Goal: Navigation & Orientation: Find specific page/section

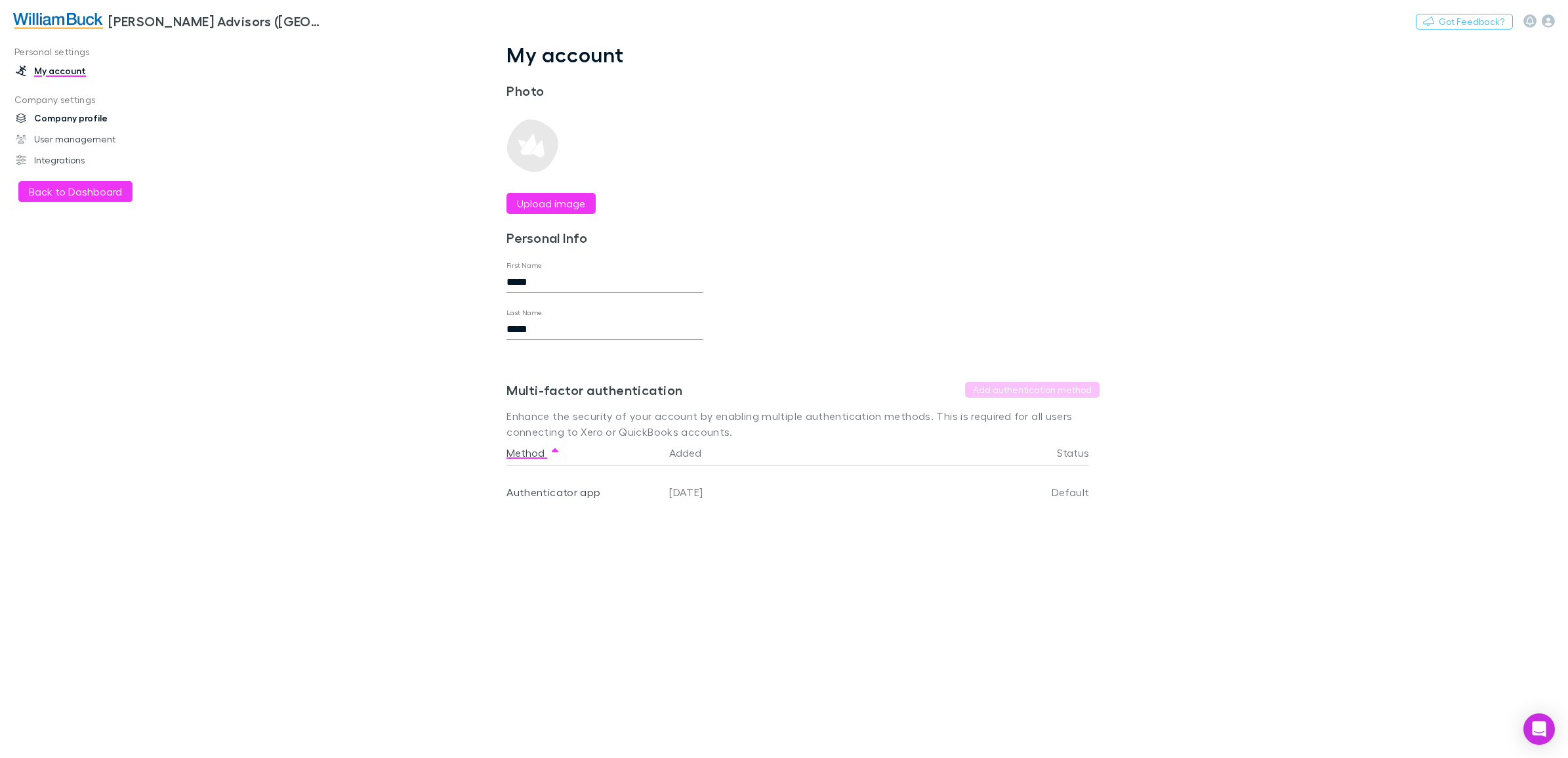
click at [54, 112] on link "Company profile" at bounding box center [94, 118] width 182 height 21
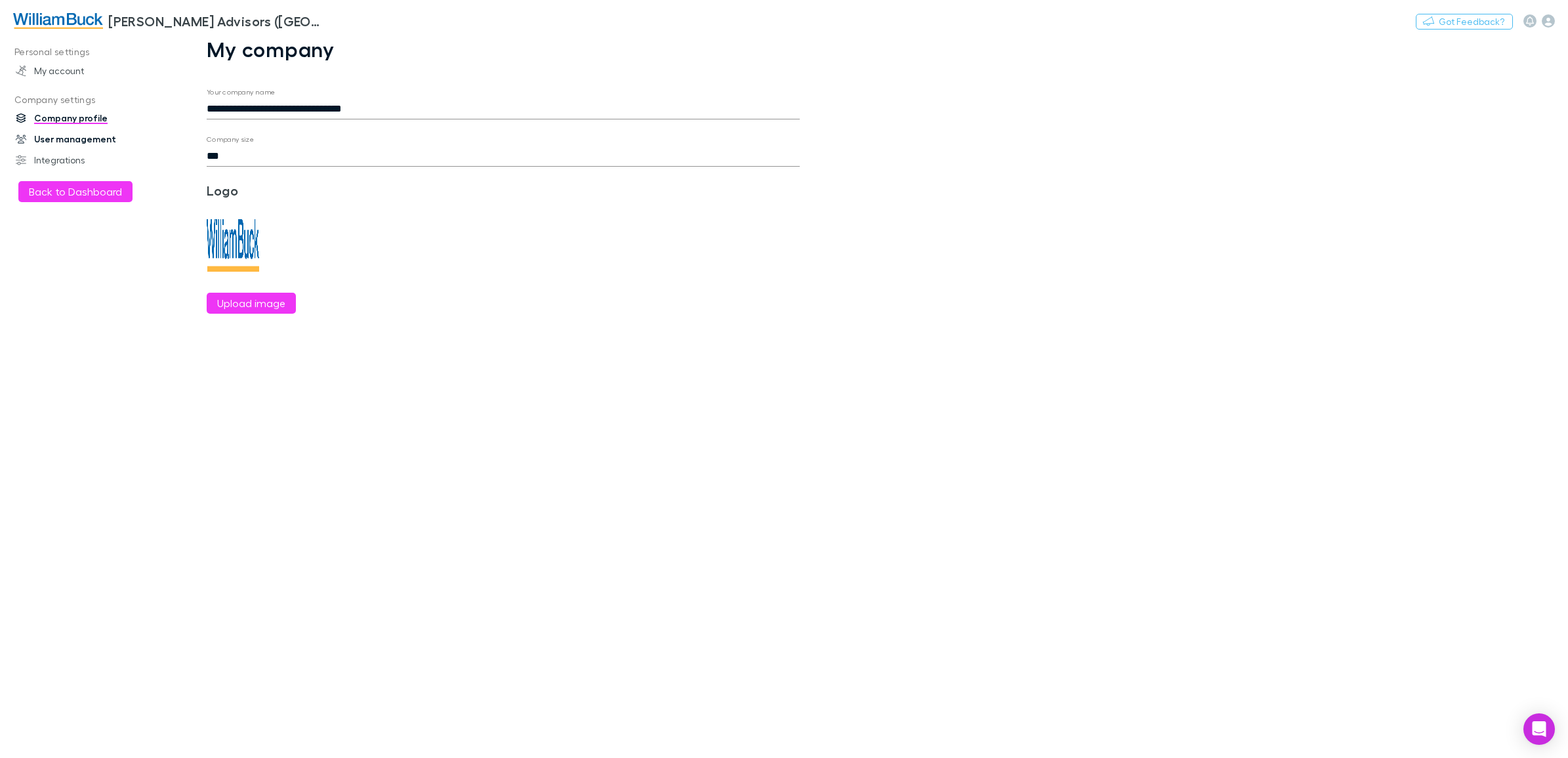
click at [93, 136] on link "User management" at bounding box center [94, 139] width 182 height 21
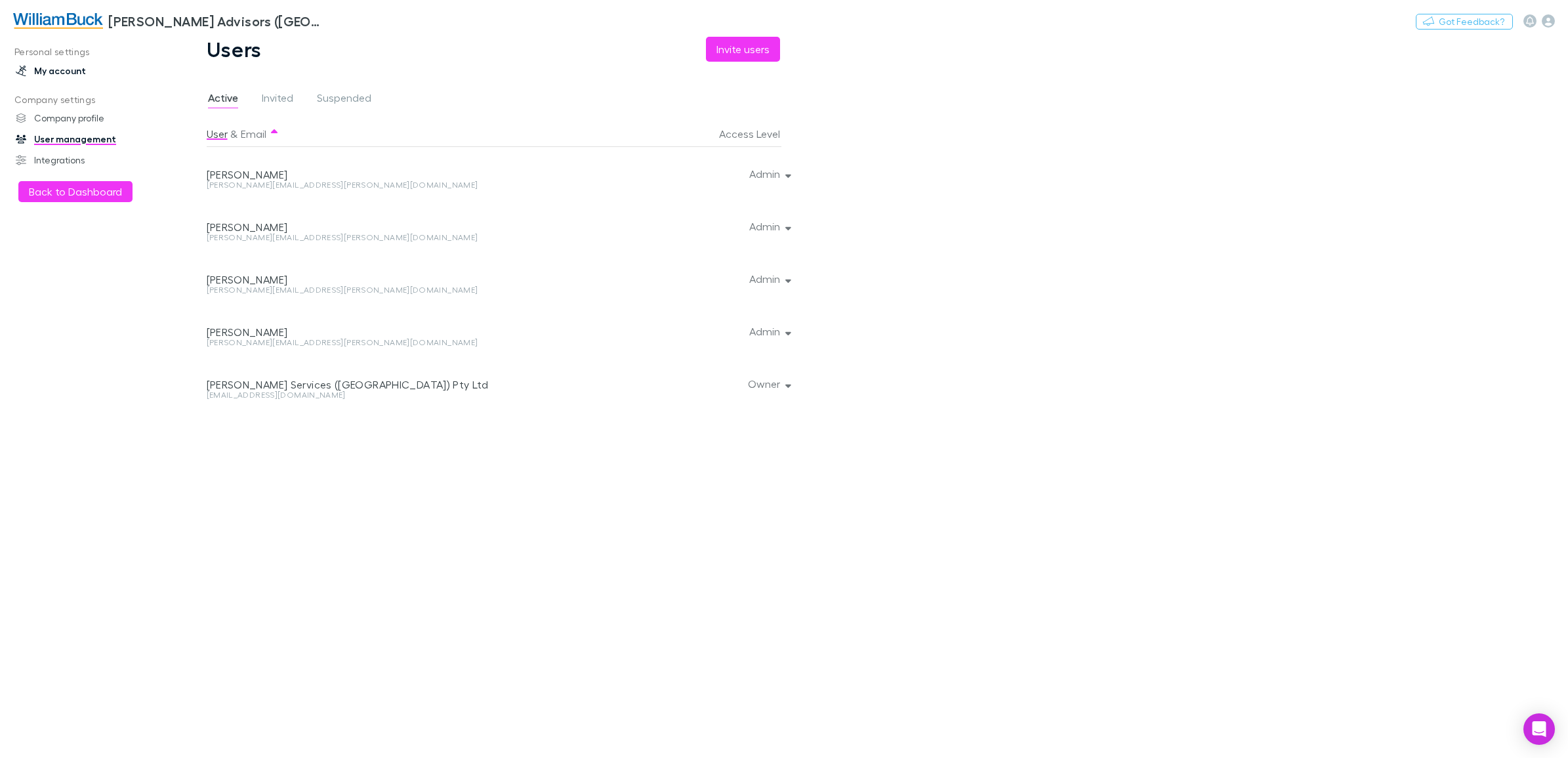
click at [60, 65] on link "My account" at bounding box center [94, 71] width 182 height 21
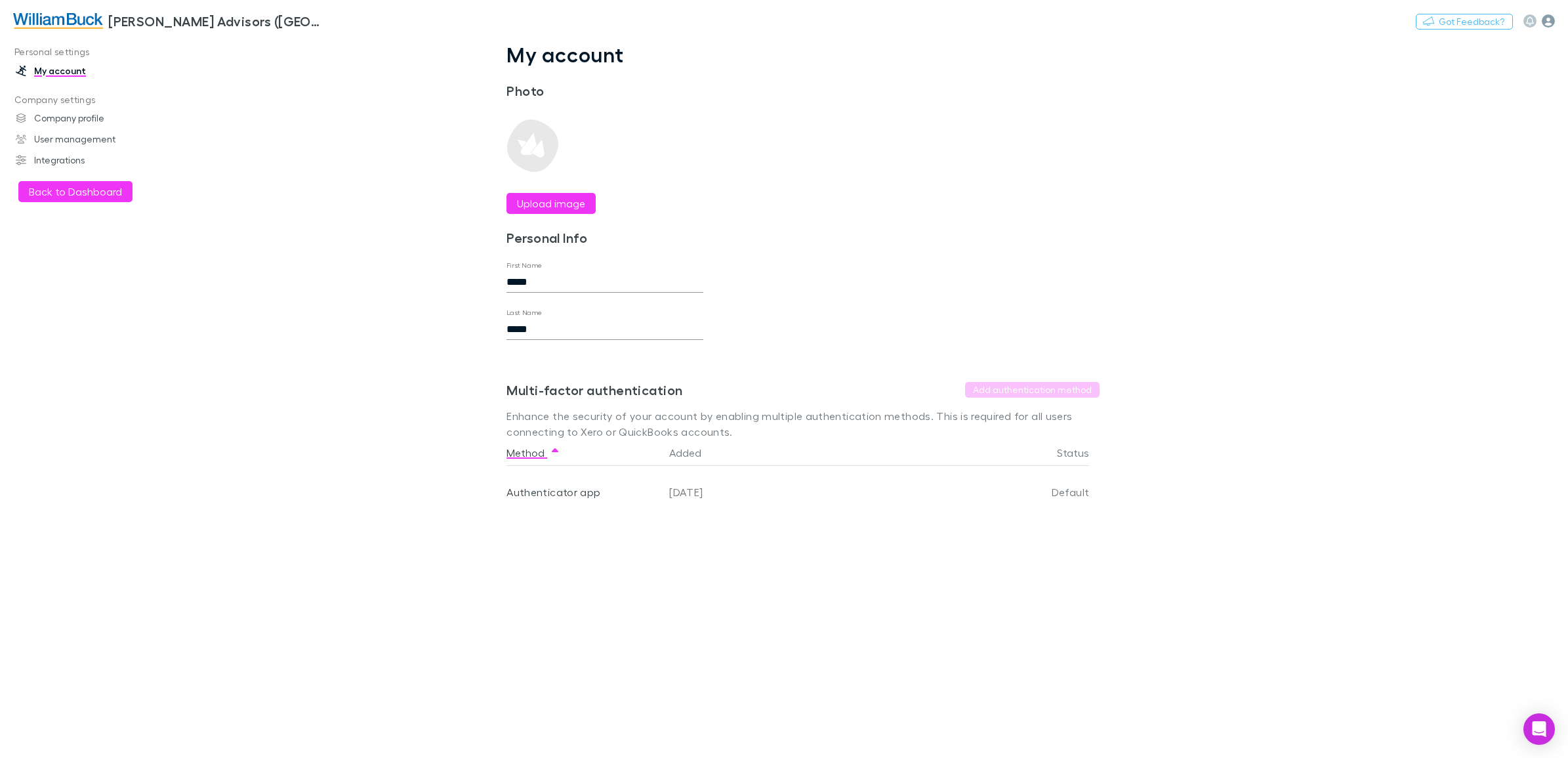
click at [1548, 21] on icon "button" at bounding box center [1548, 21] width 13 height 13
click at [256, 203] on div at bounding box center [784, 379] width 1568 height 758
click at [74, 191] on button "Back to Dashboard" at bounding box center [75, 191] width 114 height 21
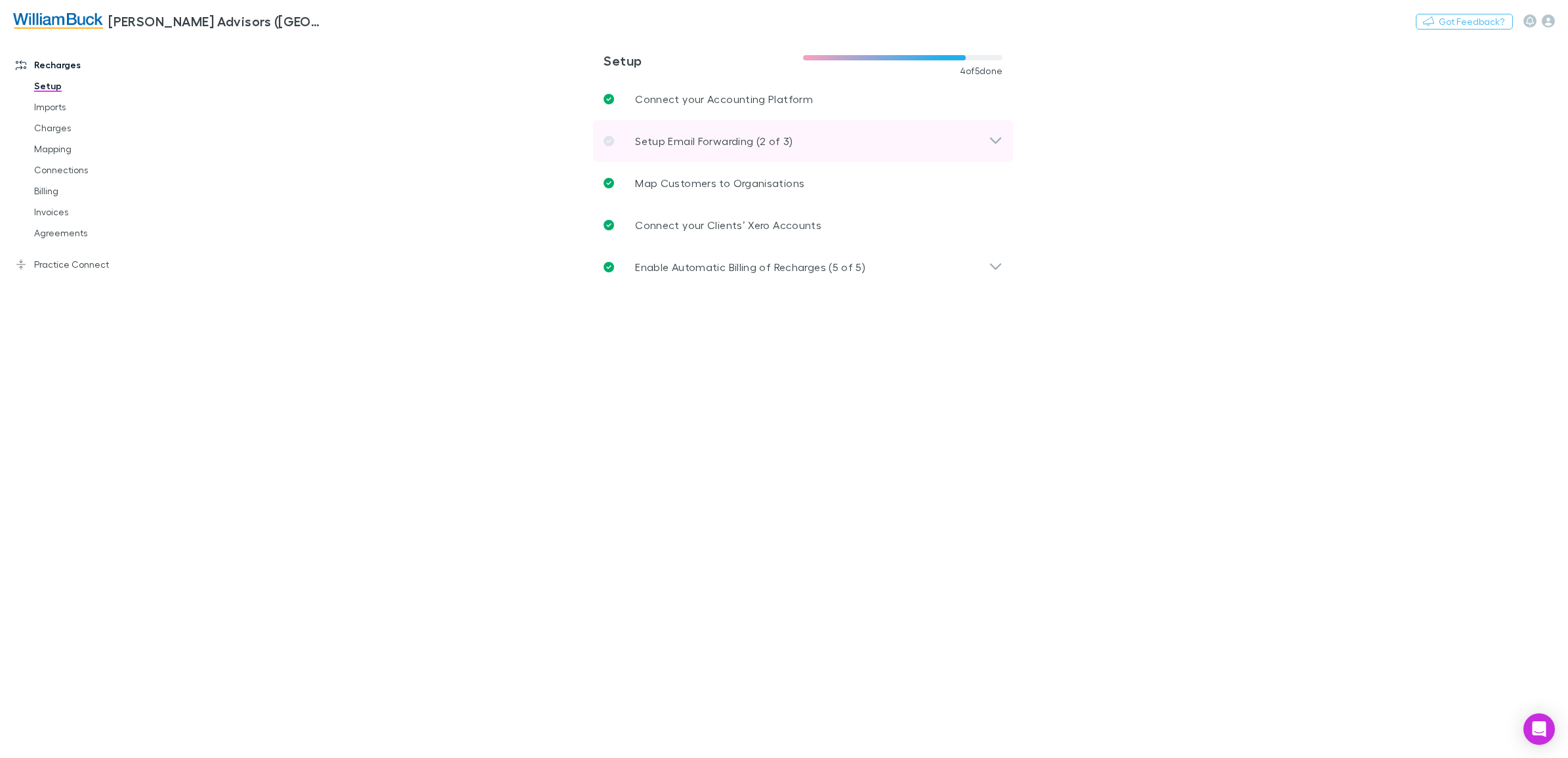
click at [989, 138] on icon at bounding box center [996, 141] width 14 height 16
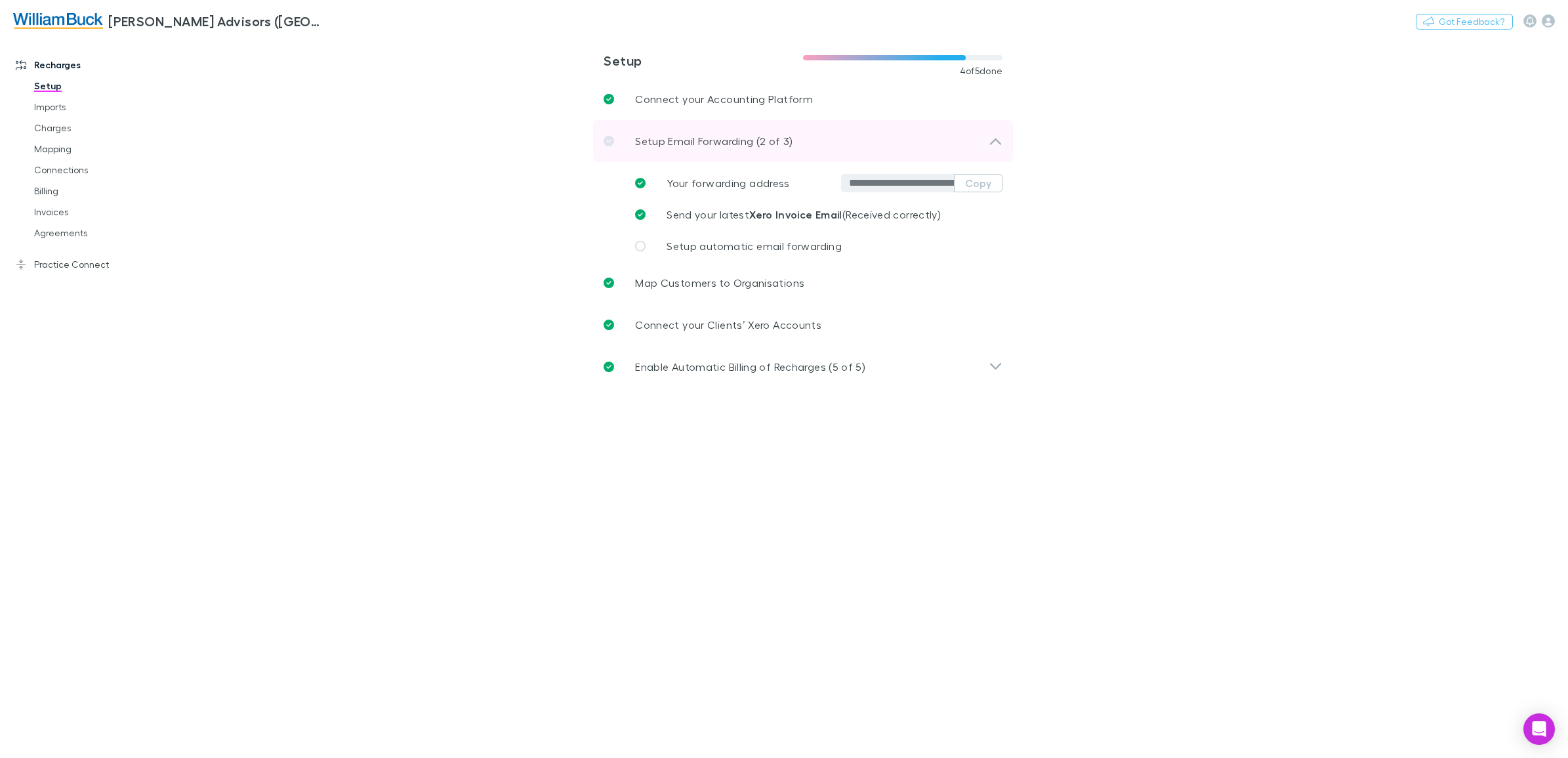
click at [989, 134] on icon at bounding box center [996, 141] width 14 height 16
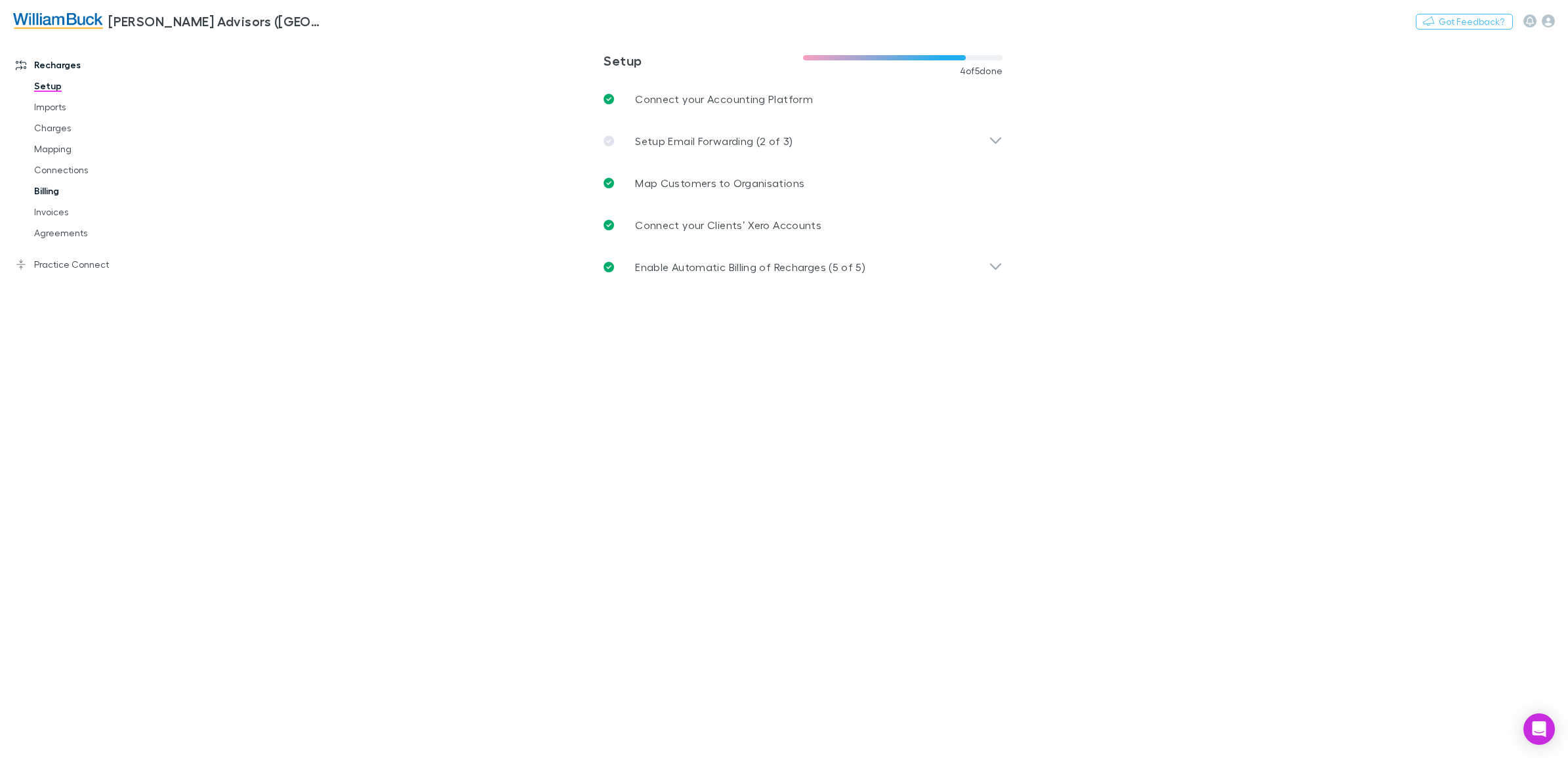
click at [47, 192] on link "Billing" at bounding box center [103, 191] width 164 height 21
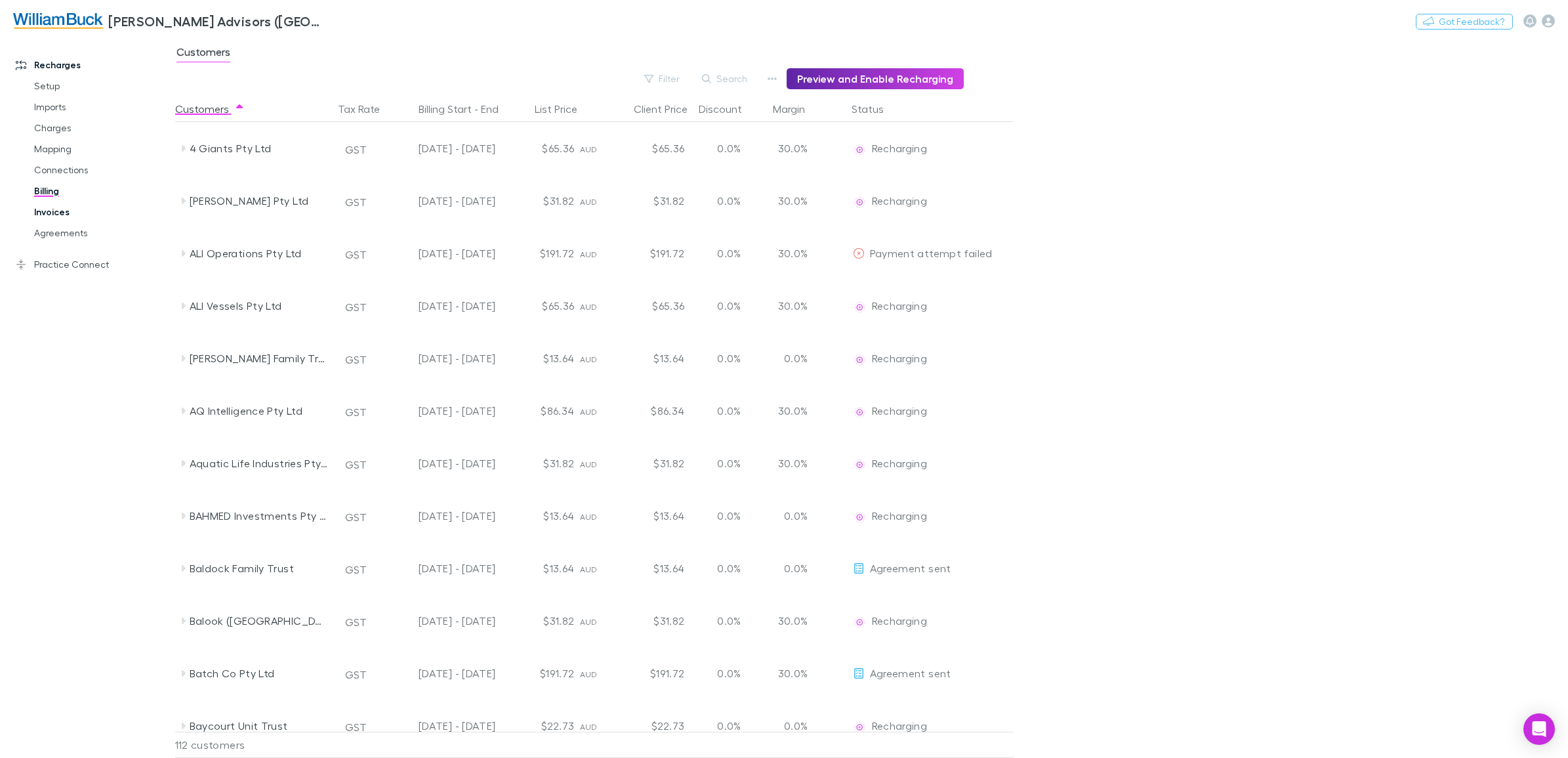
click at [45, 211] on link "Invoices" at bounding box center [103, 212] width 164 height 21
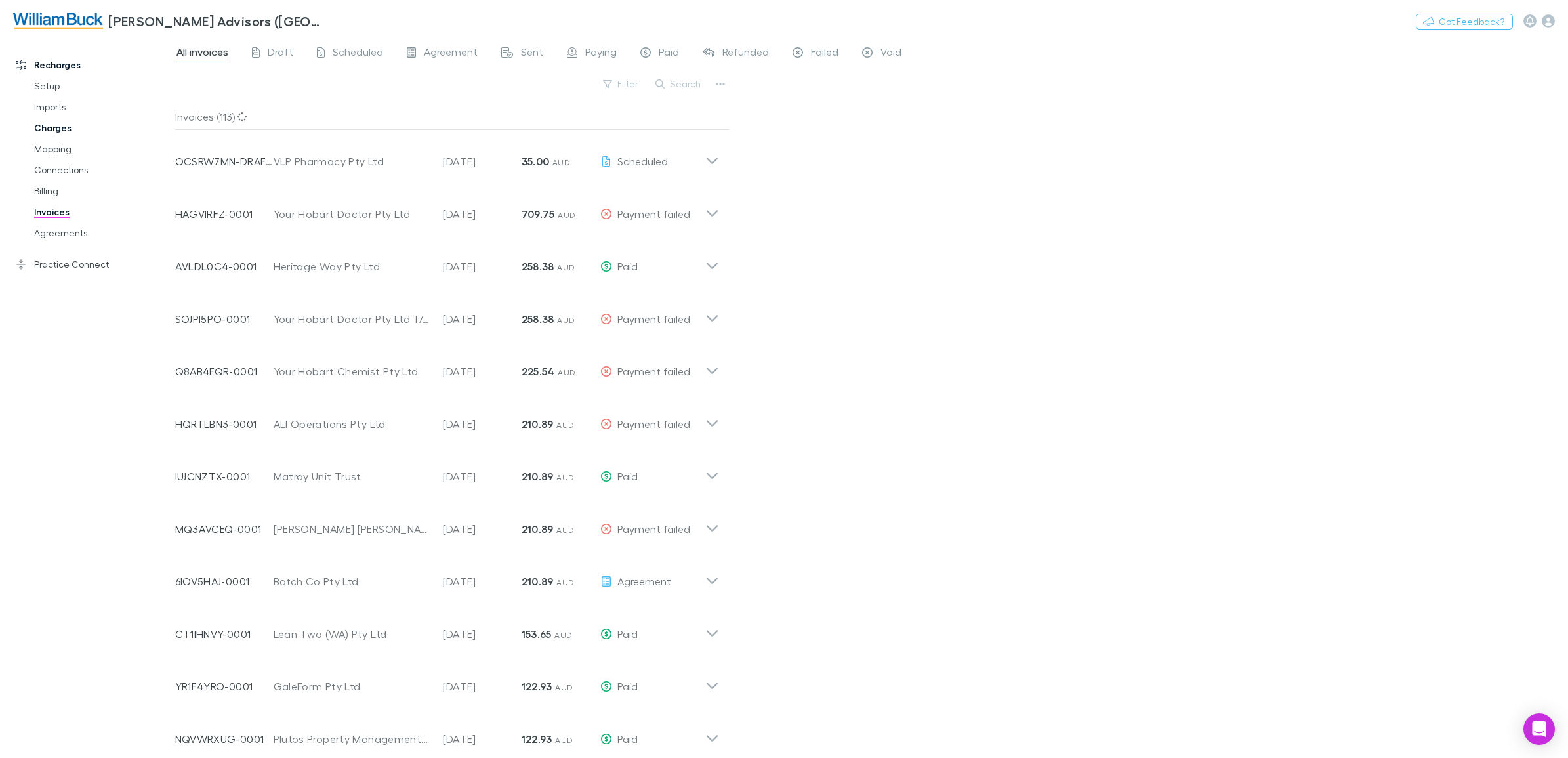
click at [43, 131] on link "Charges" at bounding box center [103, 128] width 164 height 21
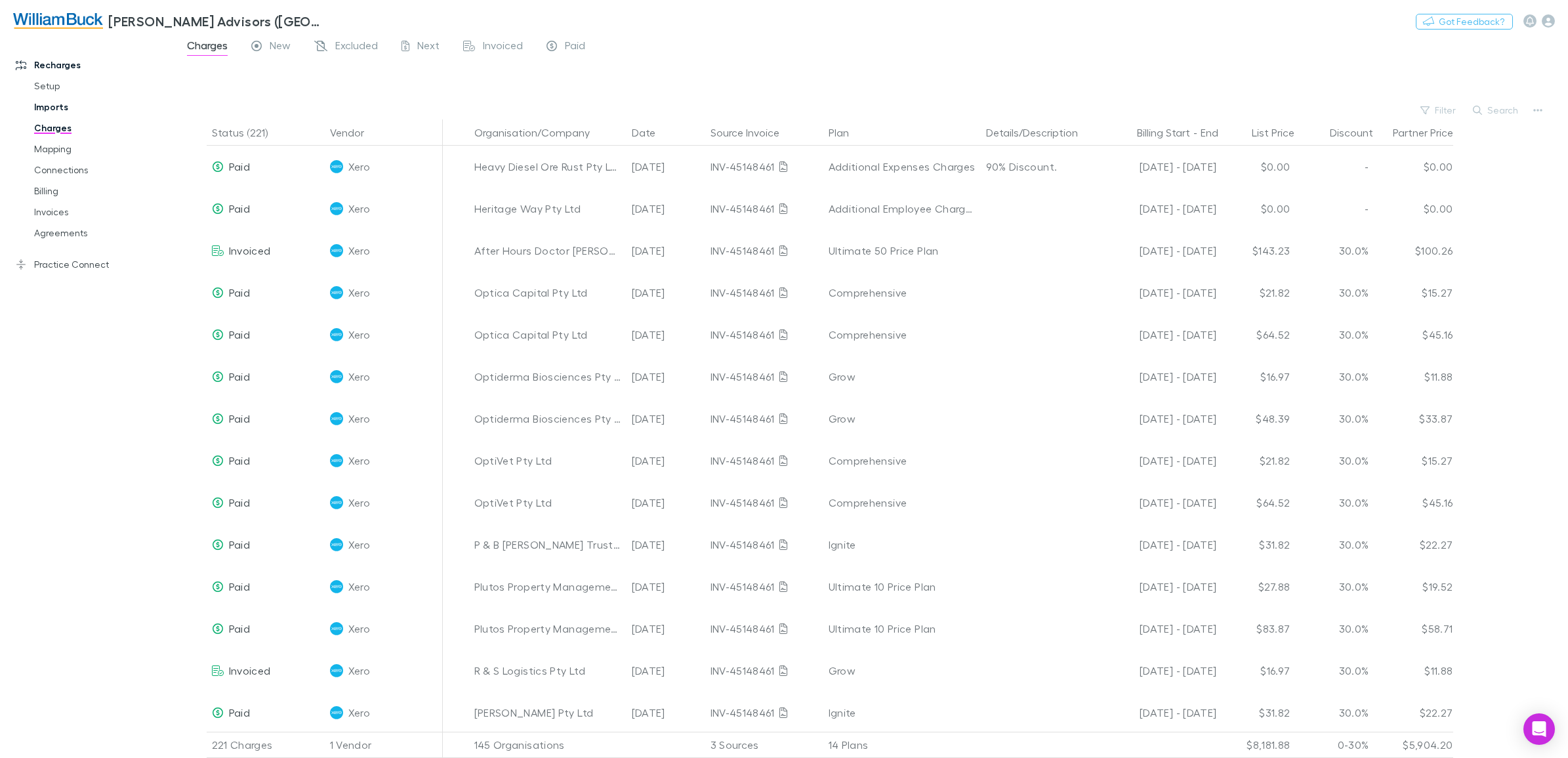
click at [54, 111] on link "Imports" at bounding box center [103, 107] width 164 height 21
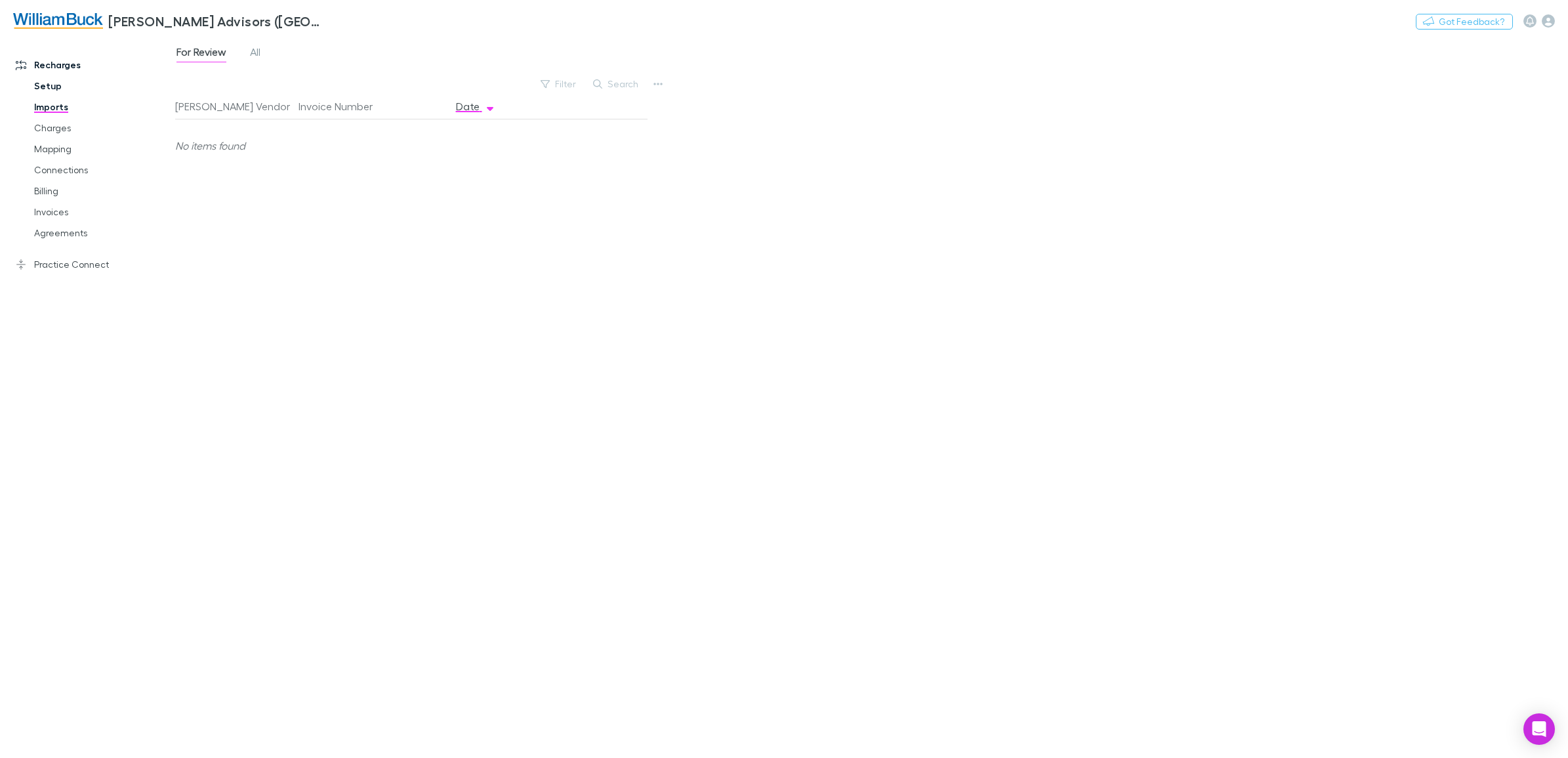
click at [43, 87] on link "Setup" at bounding box center [103, 86] width 164 height 21
